Goal: Use online tool/utility: Utilize a website feature to perform a specific function

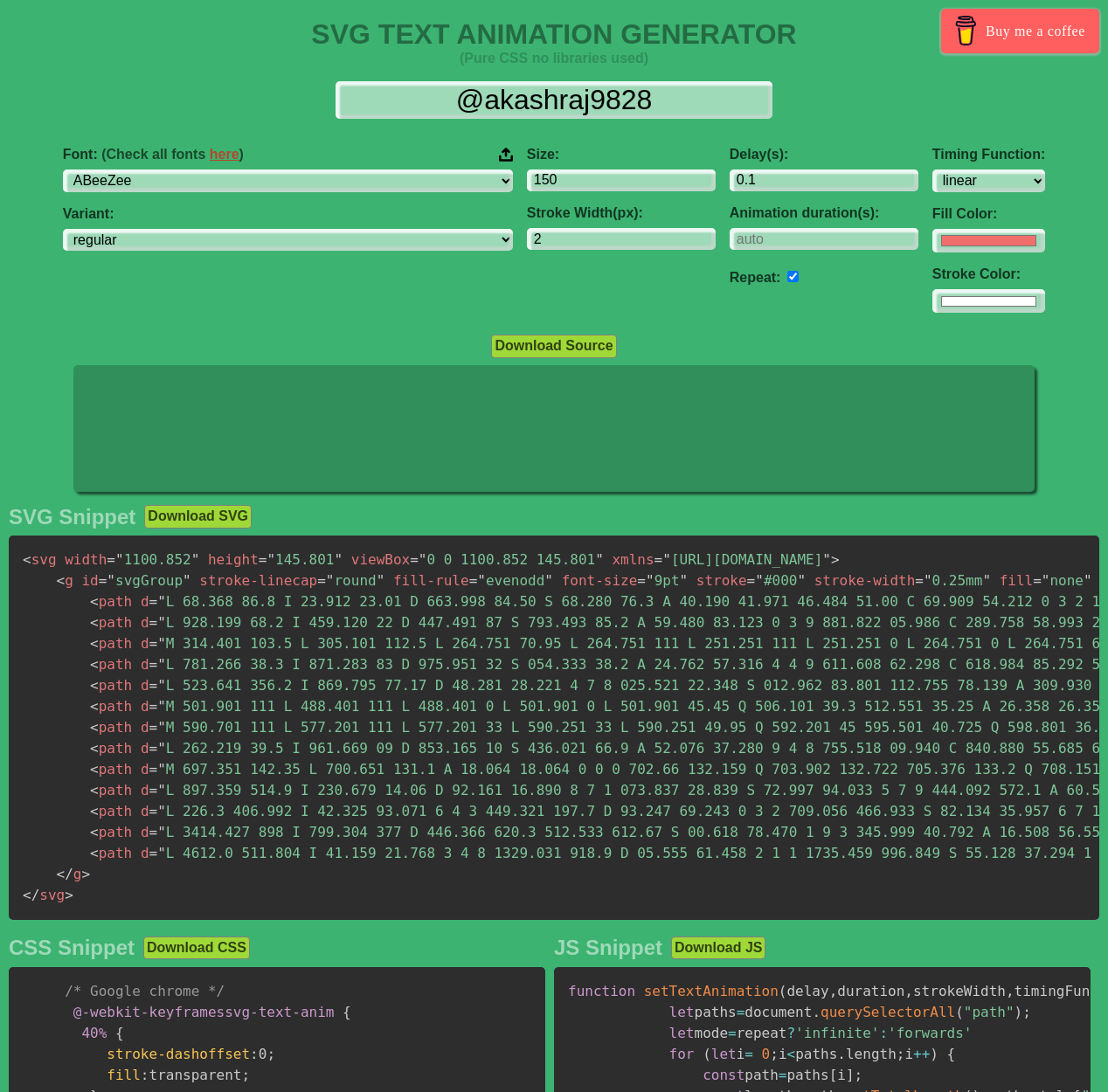
select select "linear"
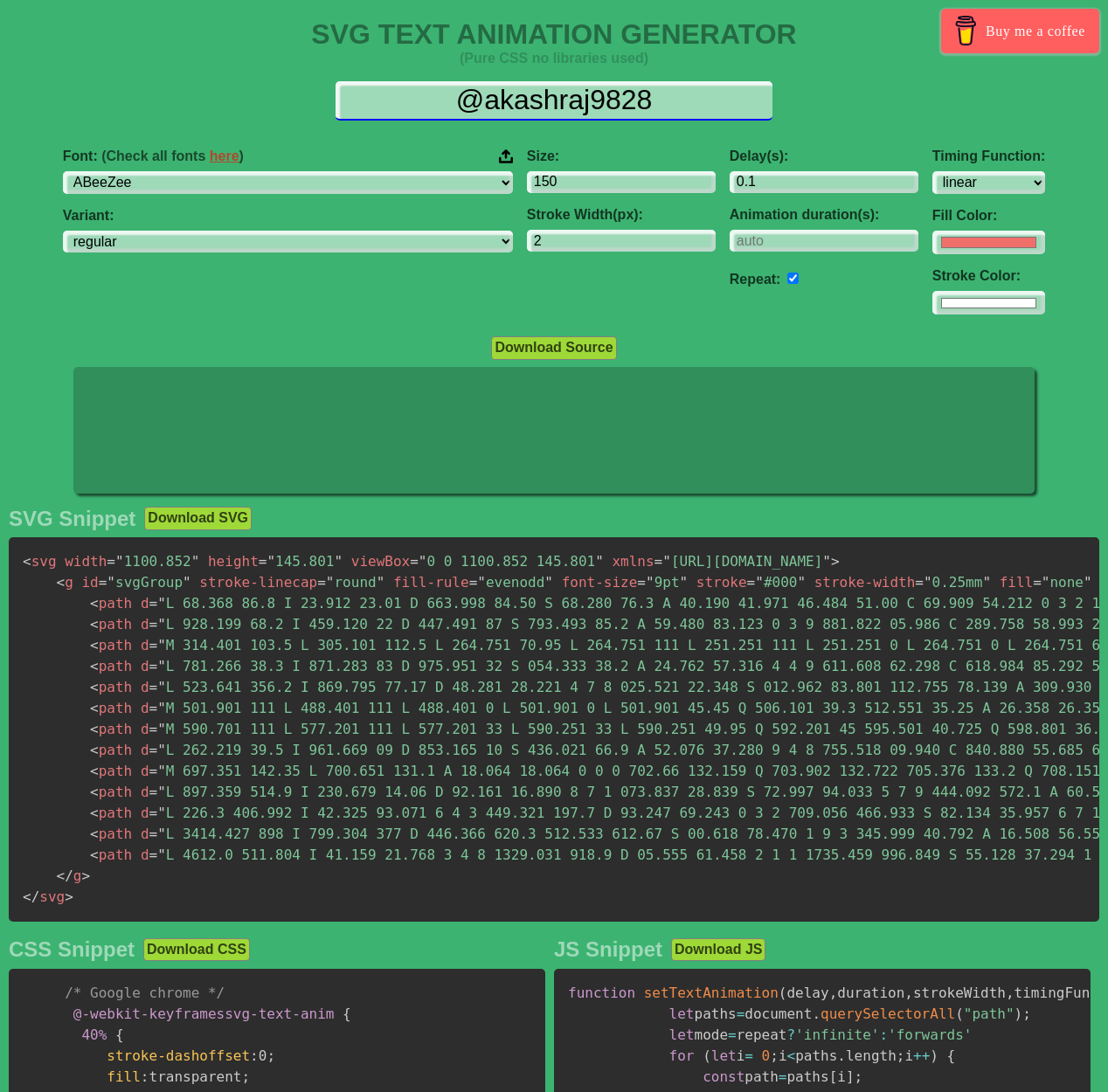
click at [674, 89] on input "@akashraj9828" at bounding box center [553, 101] width 437 height 39
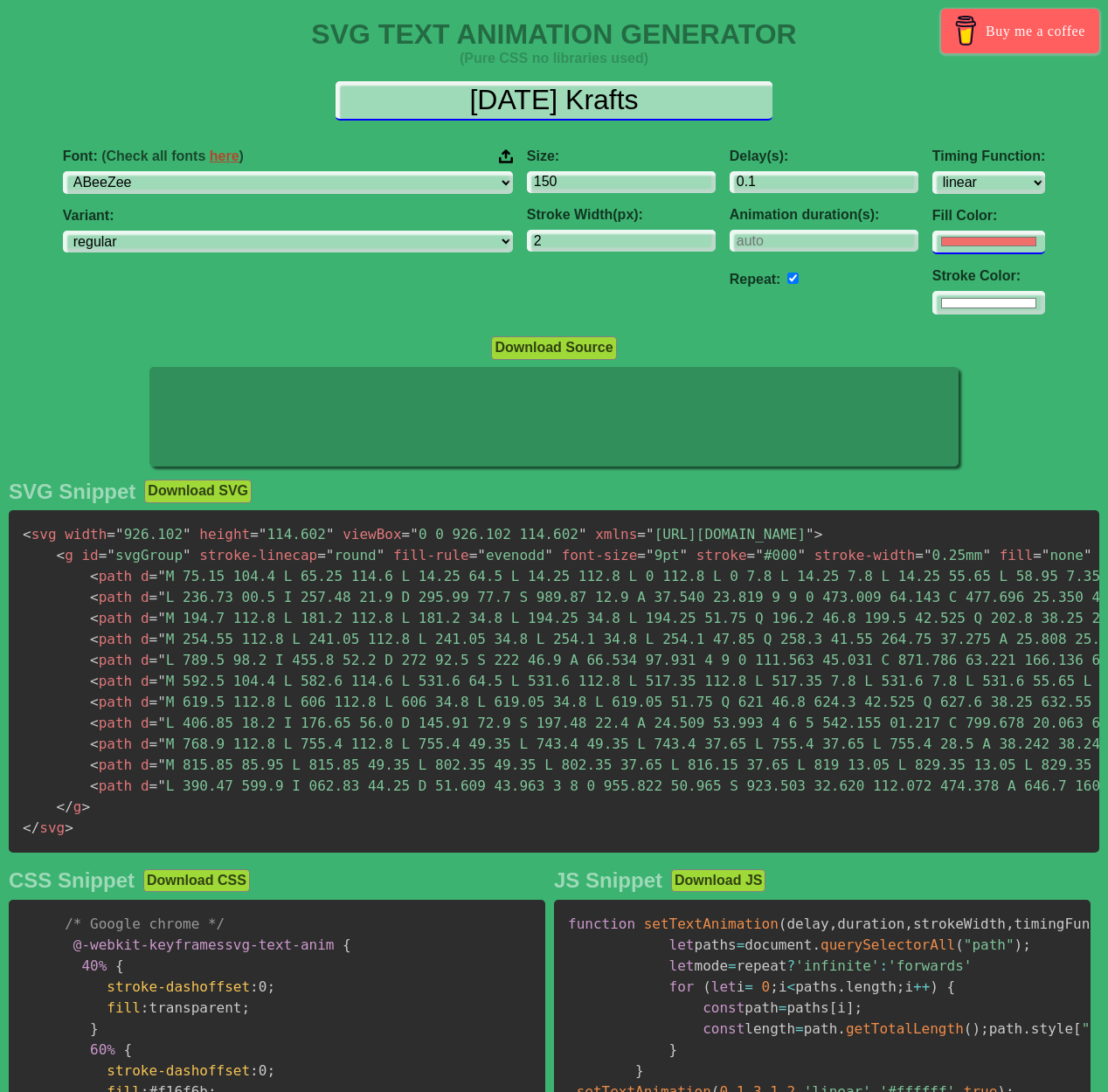
type input "[DATE] Krafts"
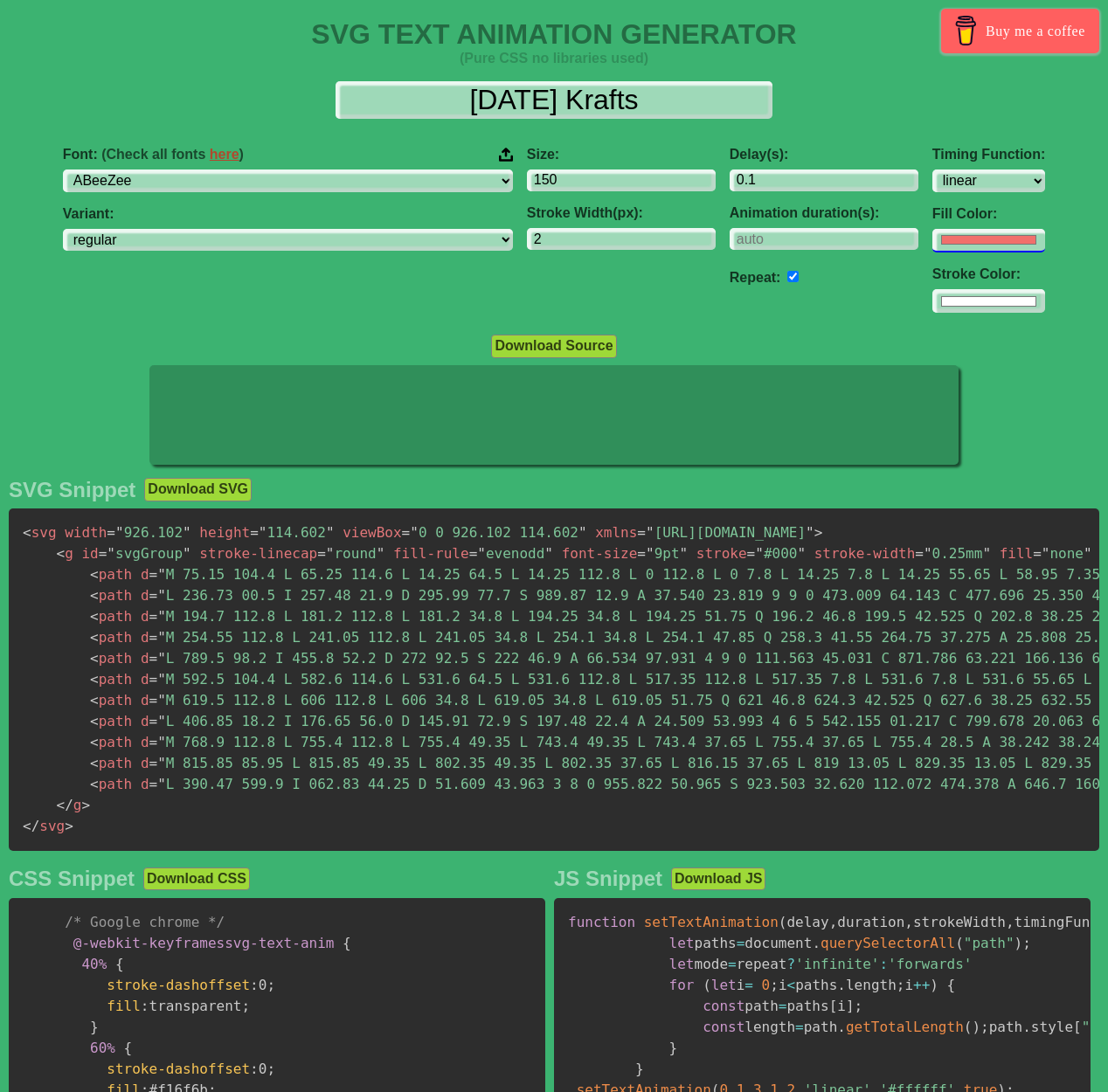
click at [932, 241] on input "#f16f6b" at bounding box center [988, 241] width 113 height 24
type input "#00b3ff"
click at [932, 300] on input "#ffffff" at bounding box center [988, 301] width 113 height 24
click at [932, 240] on input "#00b3ff" at bounding box center [988, 241] width 113 height 24
click at [932, 295] on input "#ffffff" at bounding box center [988, 301] width 113 height 24
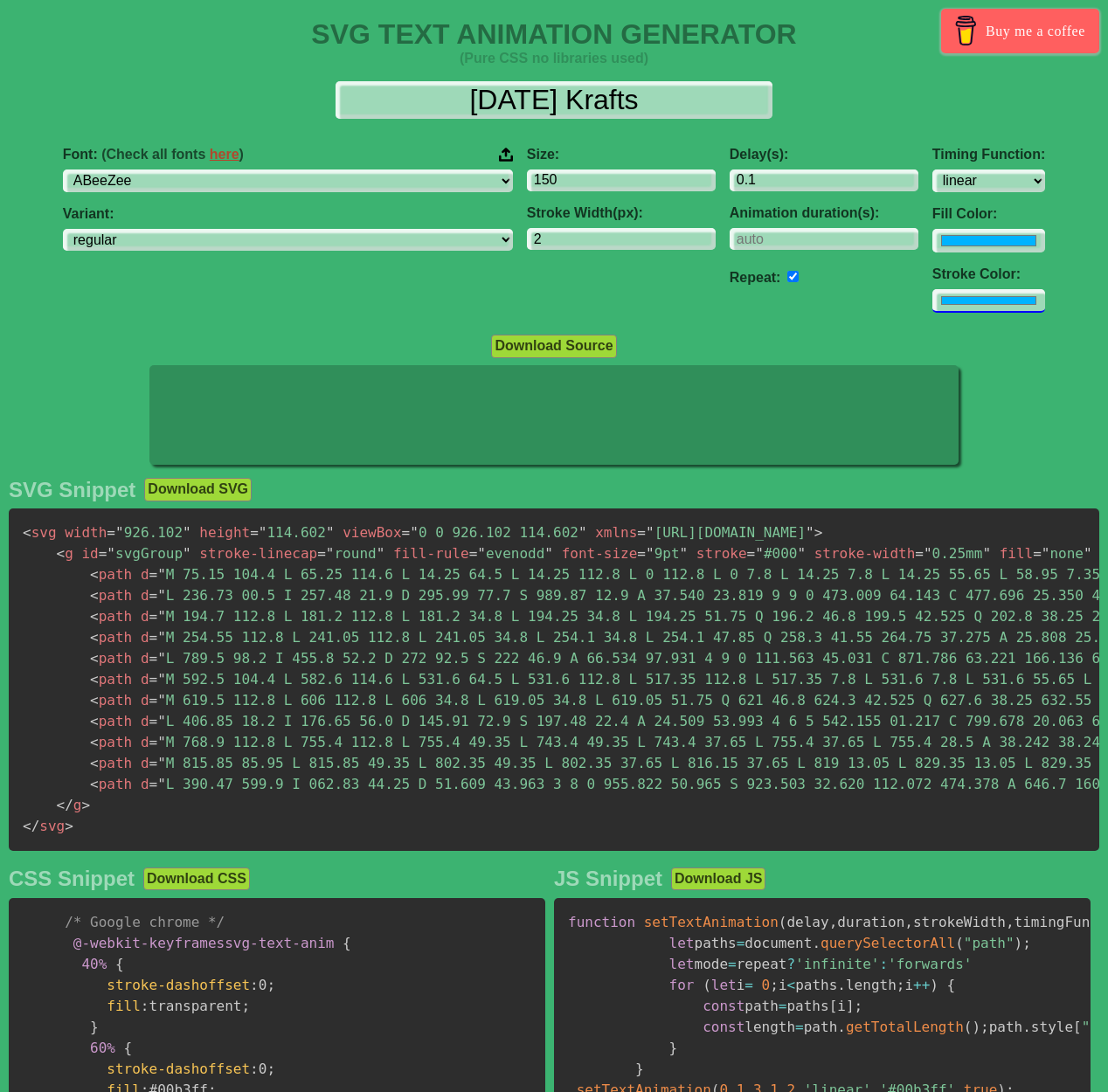
type input "#00b3ff"
click at [932, 241] on input "#00b3ff" at bounding box center [988, 241] width 113 height 24
type input "#ffffff"
click at [932, 302] on input "#00b3ff" at bounding box center [988, 301] width 113 height 24
type input "#ffffff"
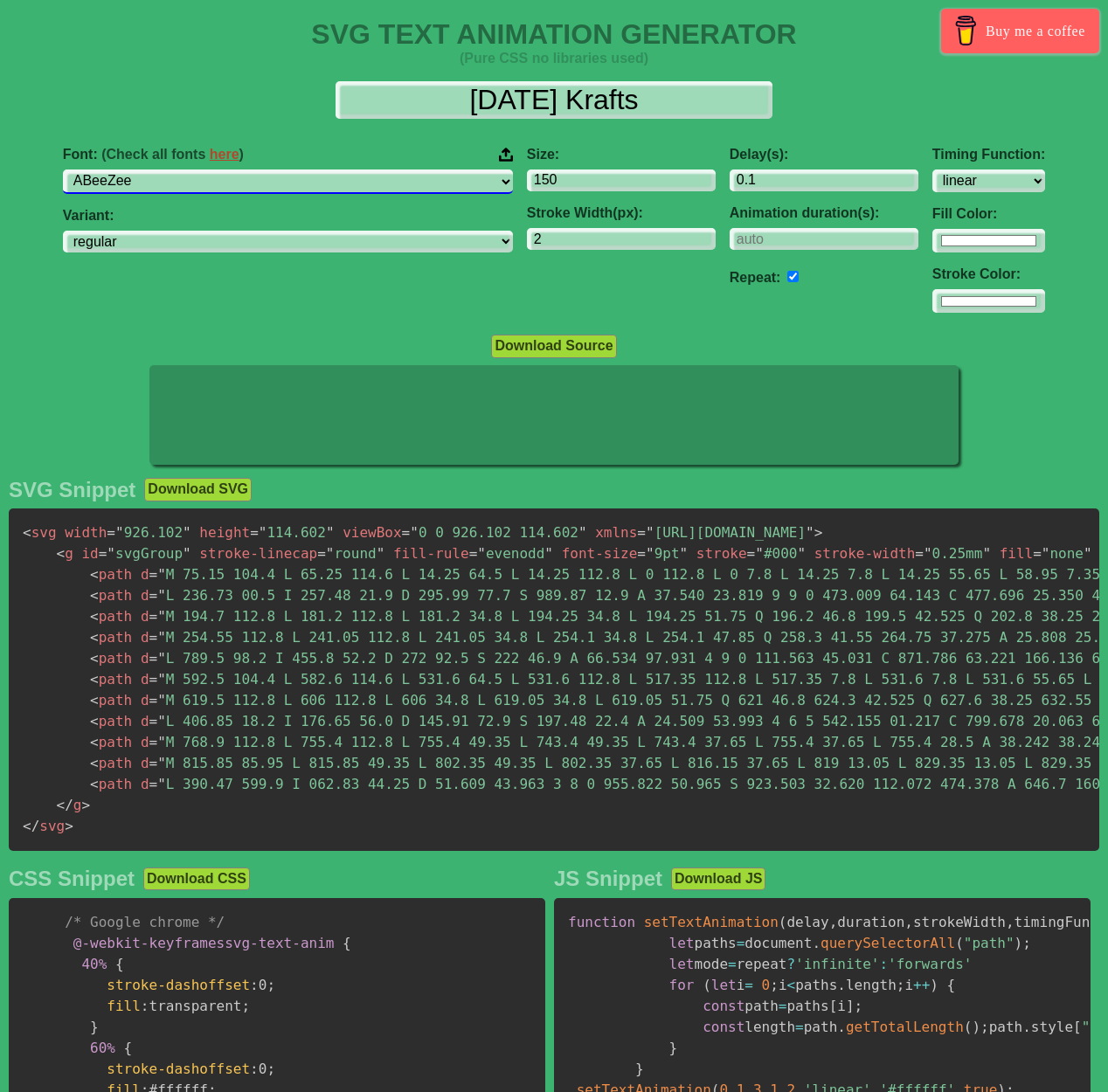
click at [163, 169] on select "ABeeZee [PERSON_NAME] Display AR One Sans [PERSON_NAME] Libre Aboreto Abril Fat…" at bounding box center [288, 181] width 450 height 24
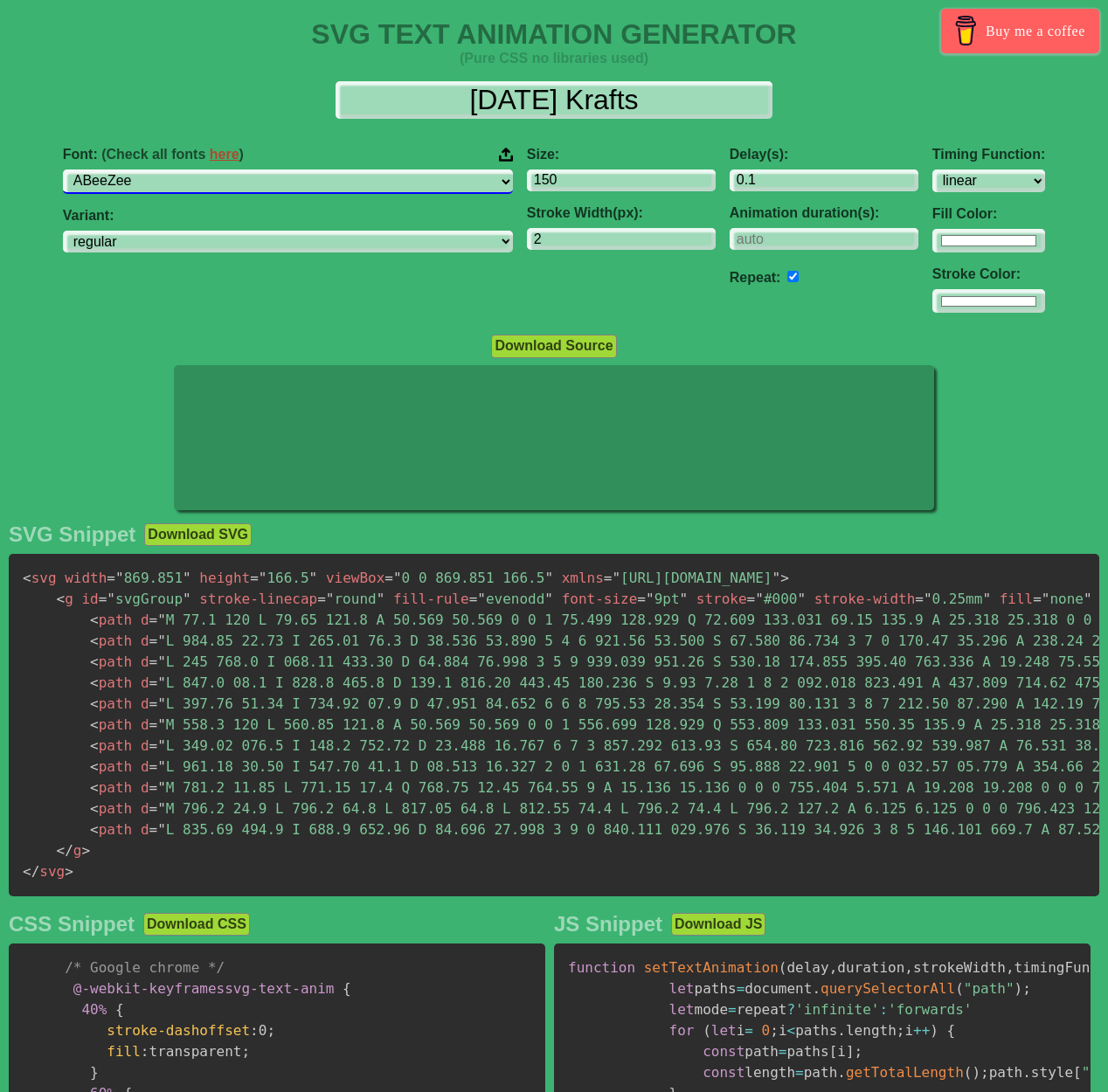
click at [255, 180] on select "ABeeZee [PERSON_NAME] Display AR One Sans [PERSON_NAME] Libre Aboreto Abril Fat…" at bounding box center [288, 181] width 450 height 24
select select "Arimo"
click at [163, 169] on select "ABeeZee [PERSON_NAME] Display AR One Sans [PERSON_NAME] Libre Aboreto Abril Fat…" at bounding box center [288, 181] width 450 height 24
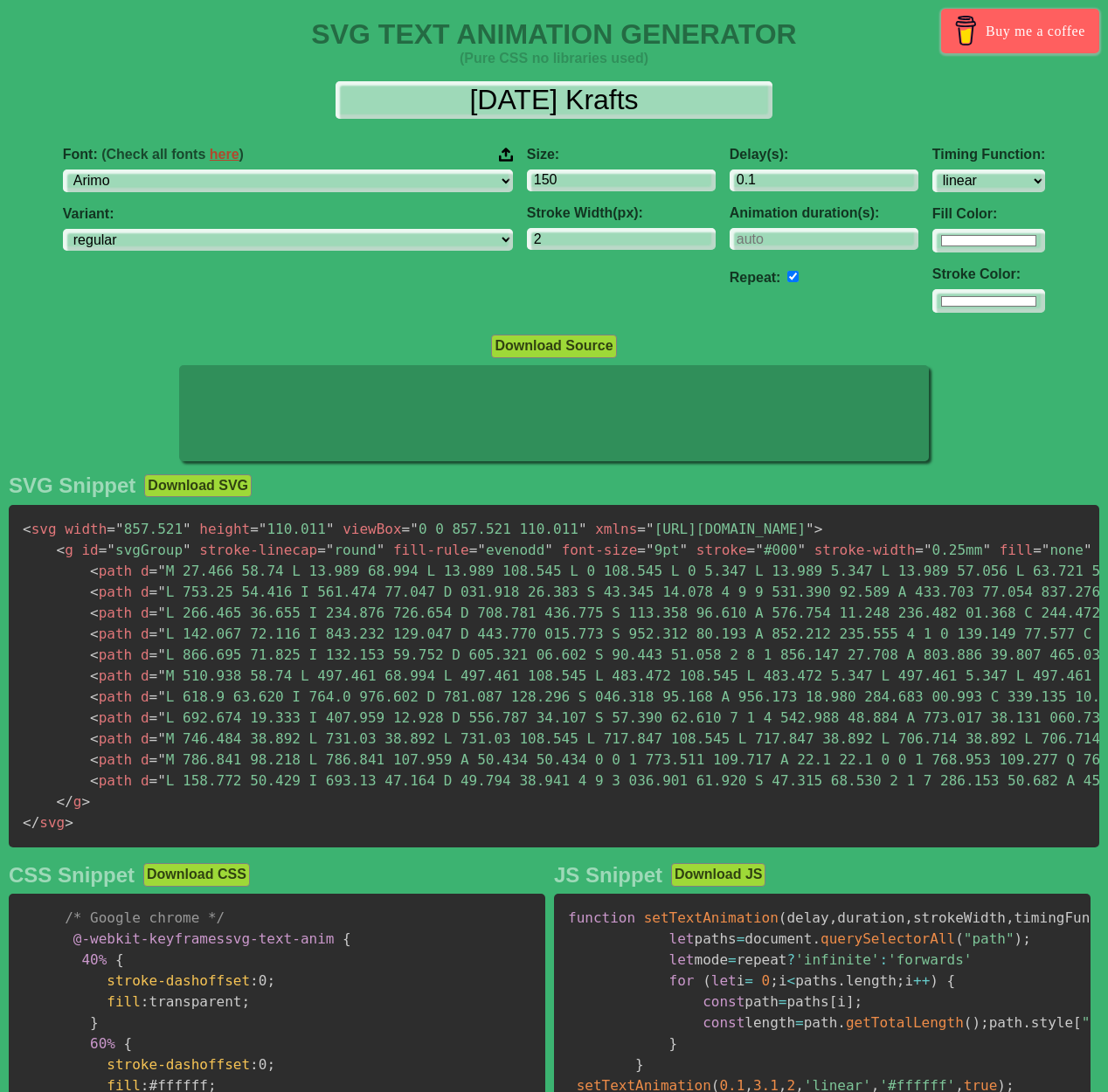
click at [787, 276] on input "checkbox" at bounding box center [792, 277] width 11 height 11
checkbox input "false"
